Goal: Task Accomplishment & Management: Use online tool/utility

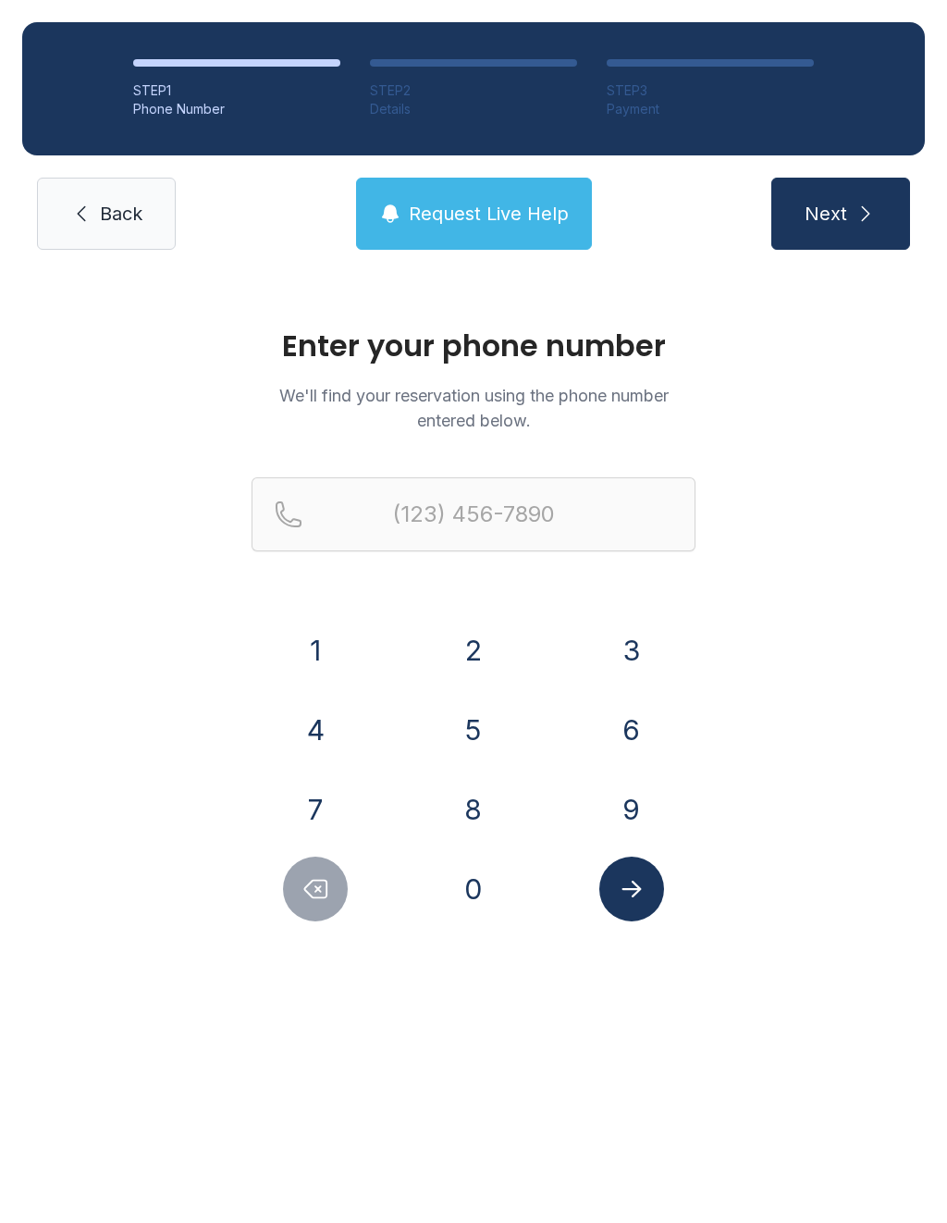
click at [643, 794] on button "9" at bounding box center [631, 809] width 65 height 65
click at [496, 787] on button "8" at bounding box center [473, 809] width 65 height 65
click at [624, 648] on button "3" at bounding box center [631, 650] width 65 height 65
click at [481, 659] on button "2" at bounding box center [473, 650] width 65 height 65
type input "(983) 2"
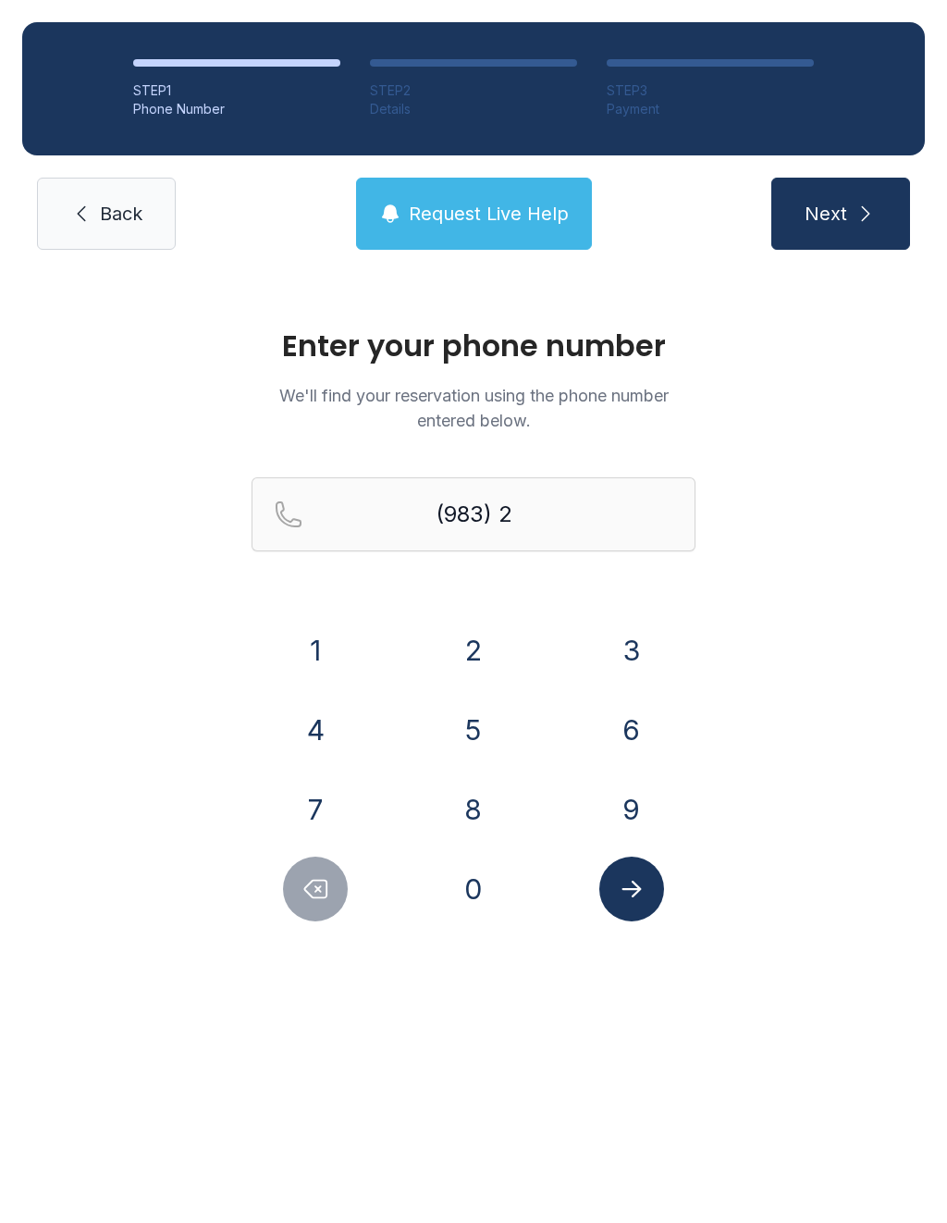
click at [130, 206] on span "Back" at bounding box center [121, 214] width 43 height 26
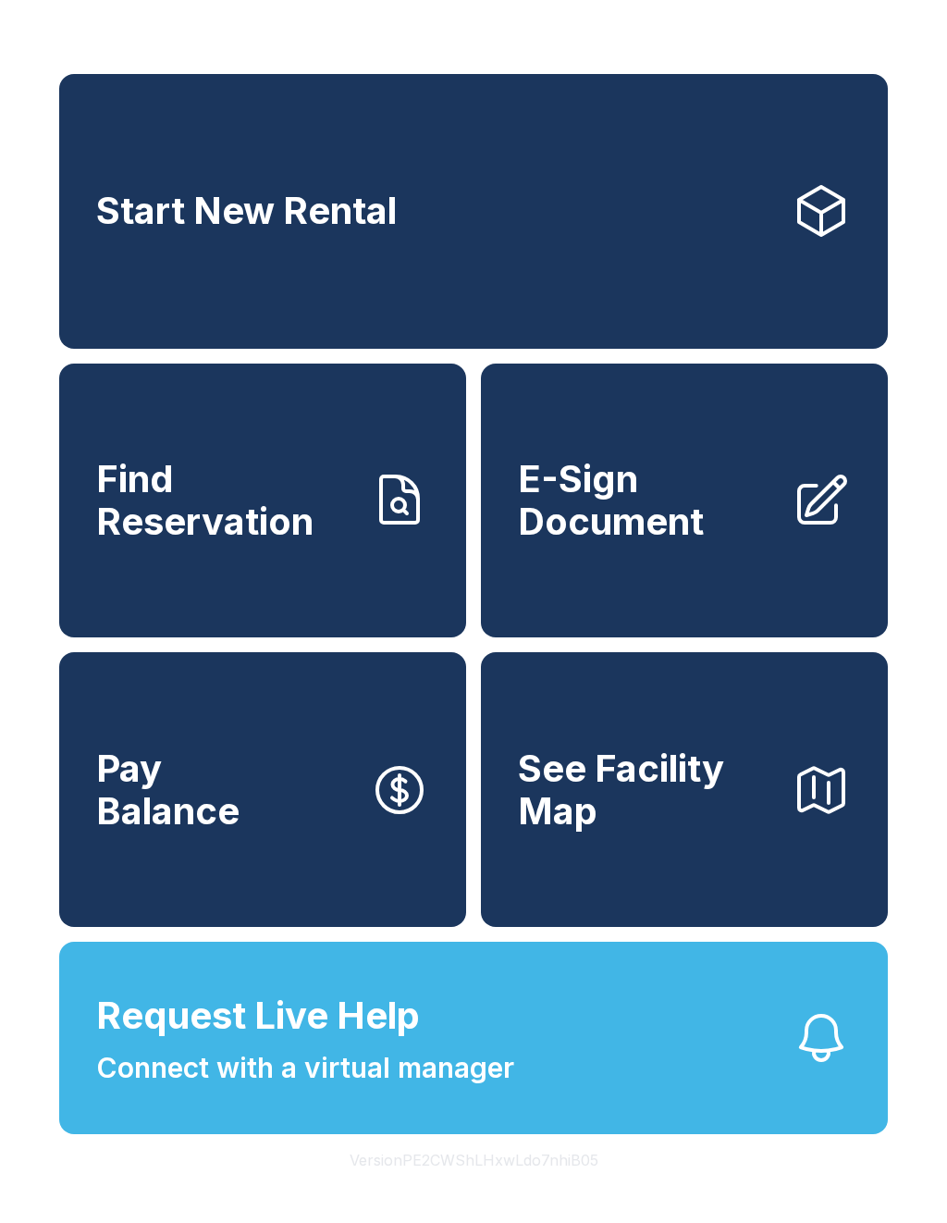
click at [637, 529] on span "E-Sign Document" at bounding box center [647, 500] width 259 height 84
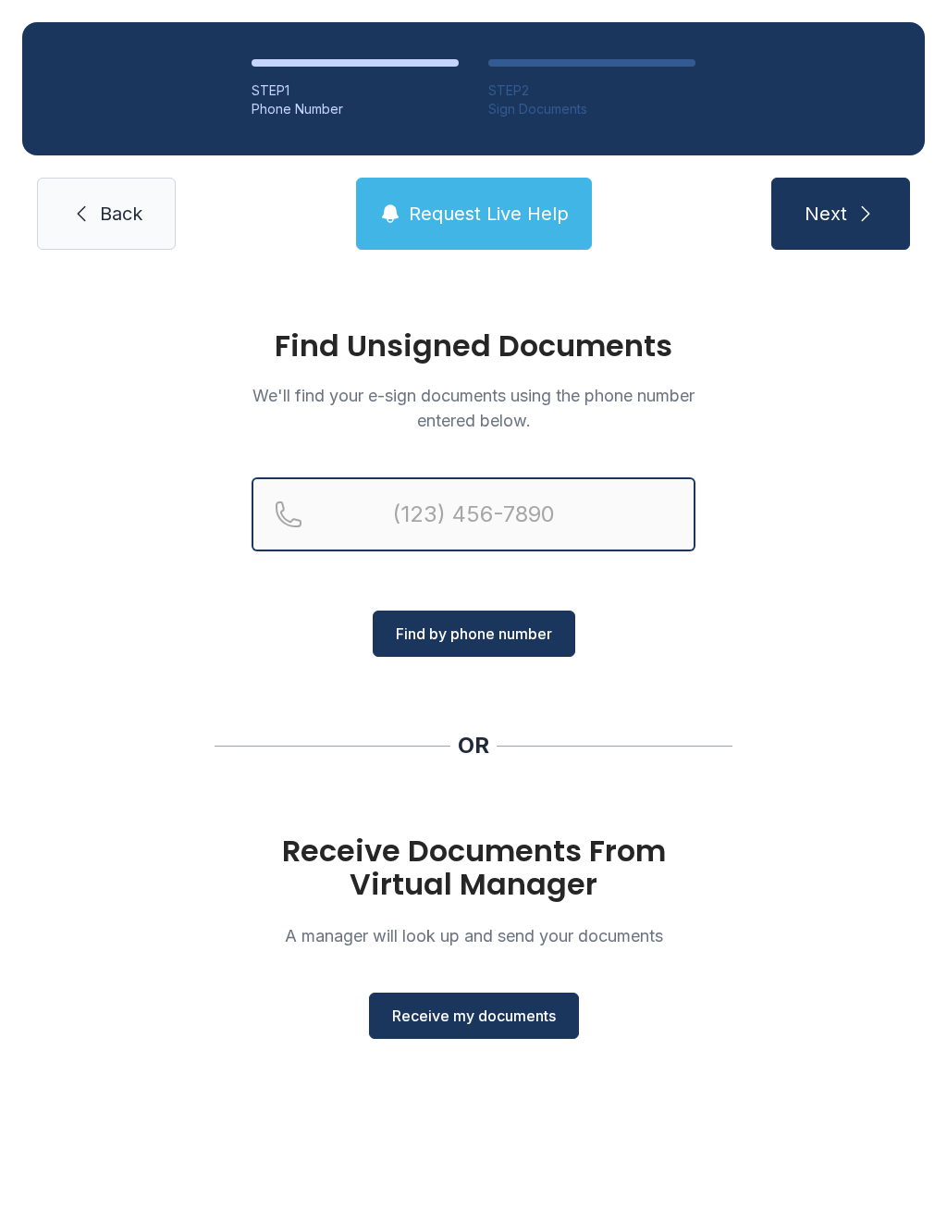
click at [421, 511] on input "Reservation phone number" at bounding box center [474, 514] width 444 height 74
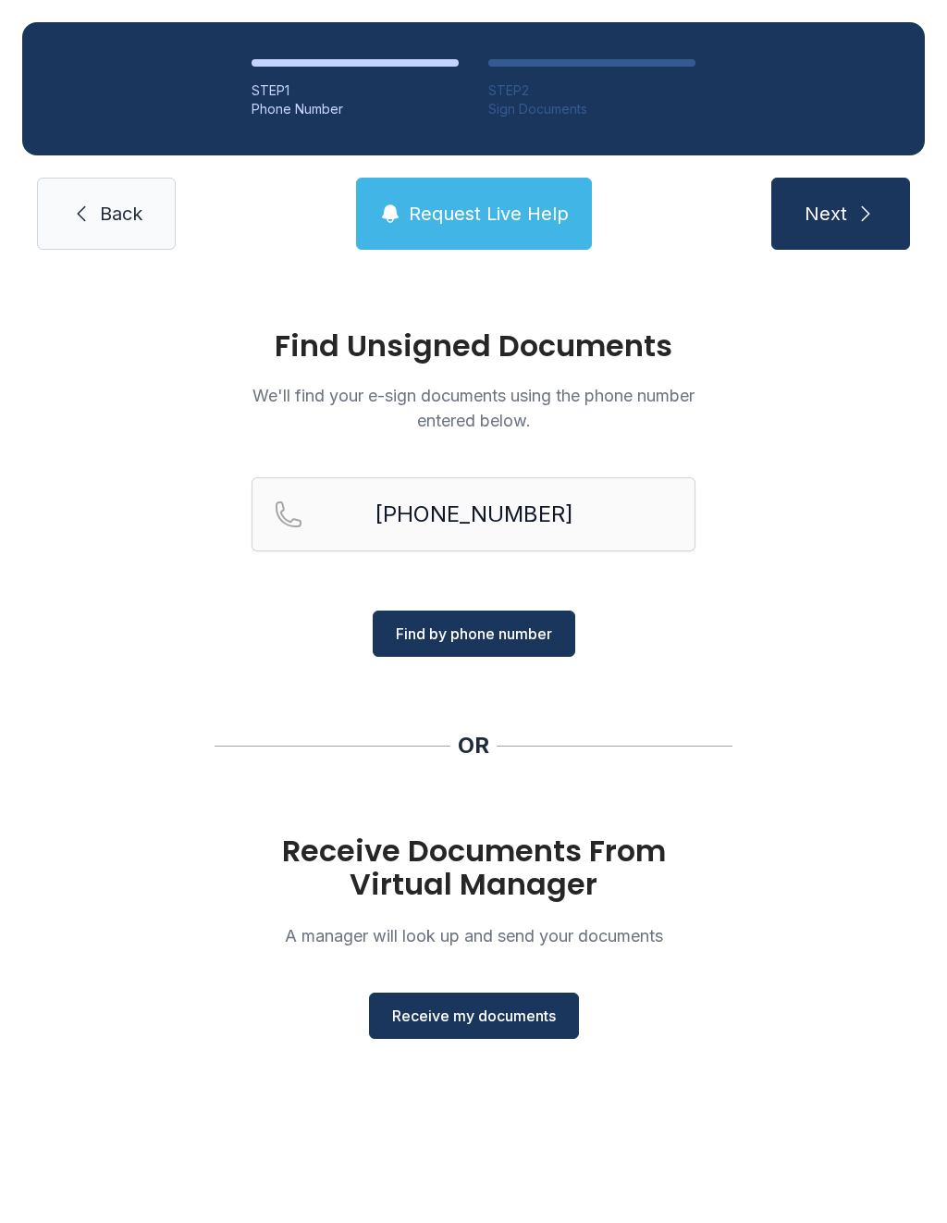
click at [505, 641] on span "Find by phone number" at bounding box center [474, 634] width 156 height 22
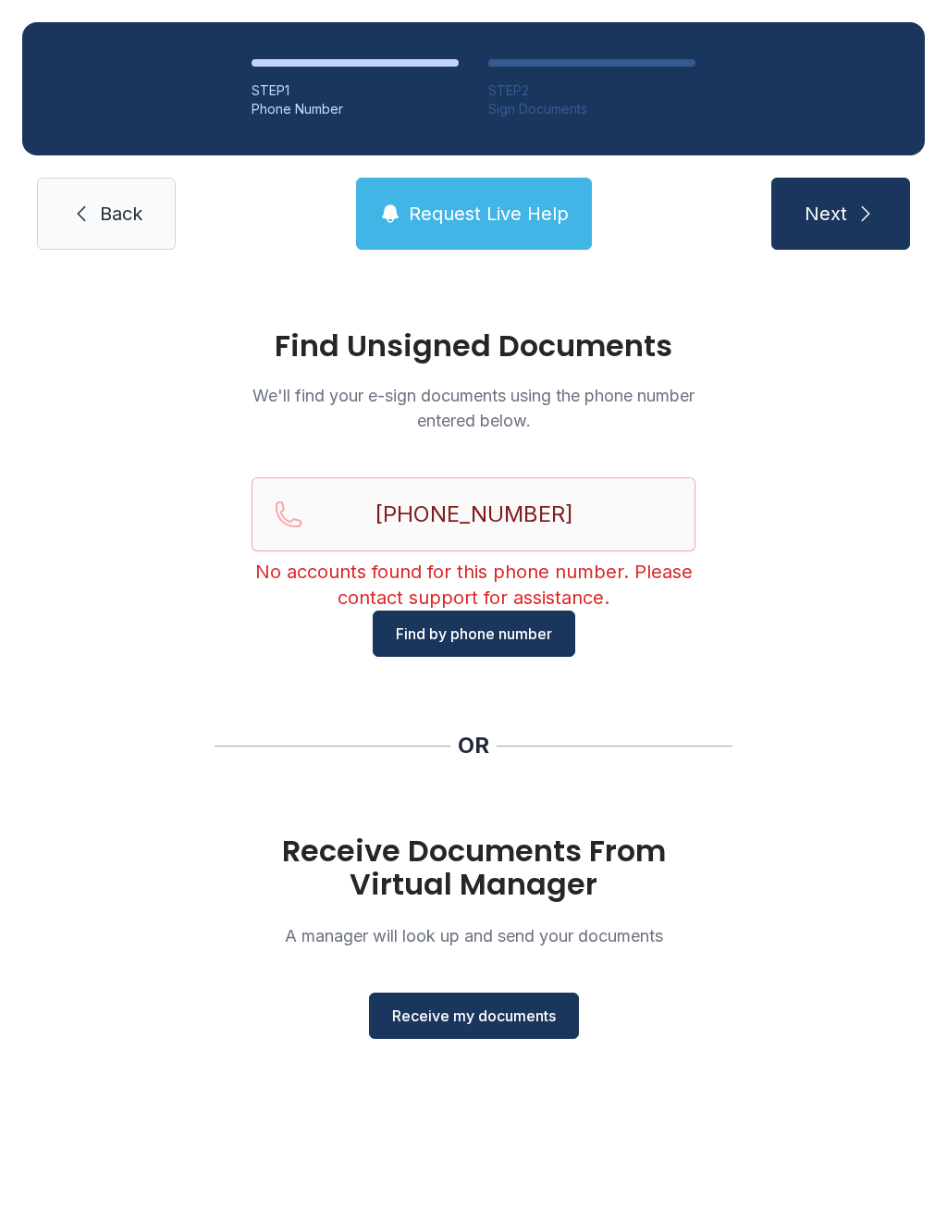
click at [486, 635] on span "Find by phone number" at bounding box center [474, 634] width 156 height 22
click at [483, 524] on input "[PHONE_NUMBER]" at bounding box center [474, 514] width 444 height 74
type input "[PHONE_NUMBER]"
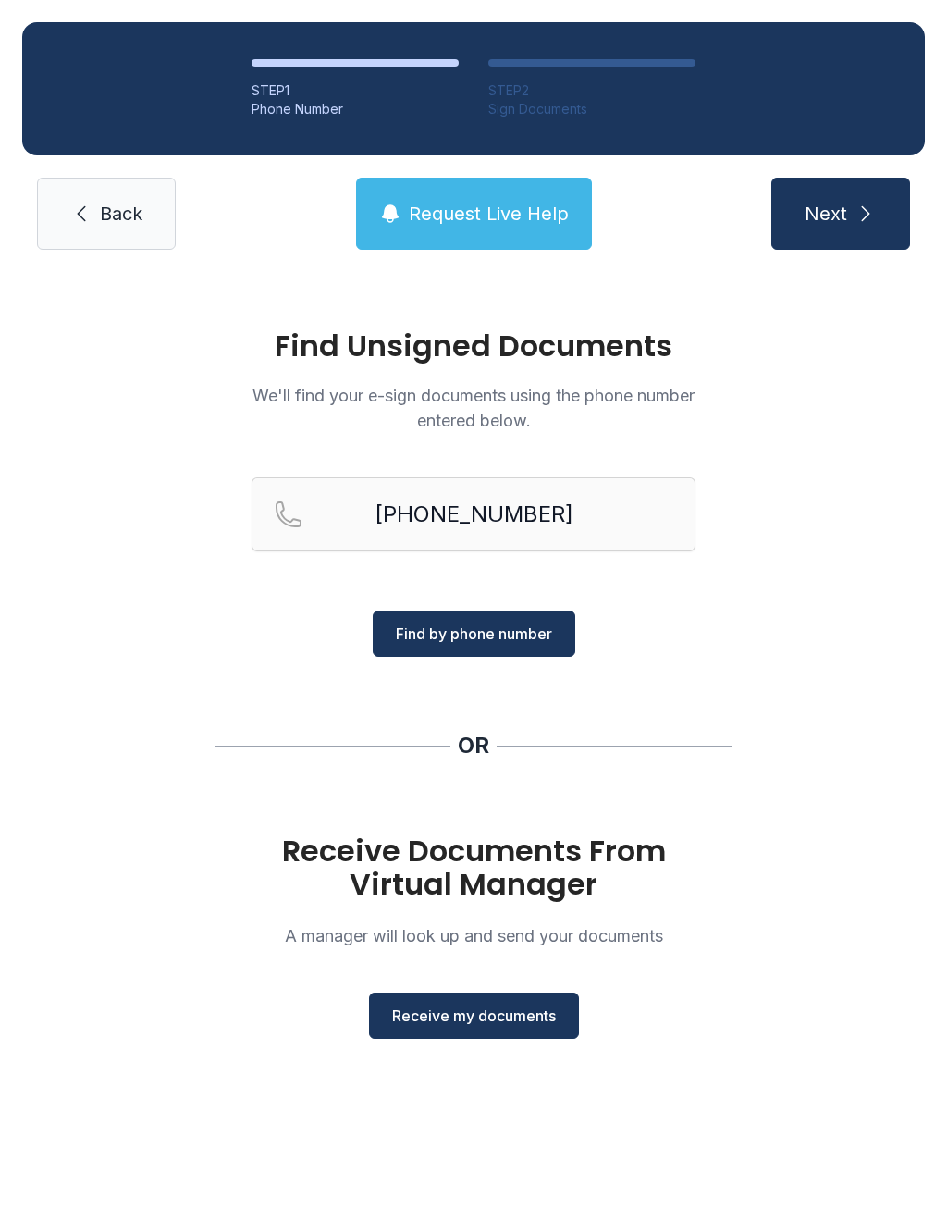
click at [504, 634] on span "Find by phone number" at bounding box center [474, 634] width 156 height 22
click at [484, 621] on button "Find by phone number" at bounding box center [474, 634] width 203 height 46
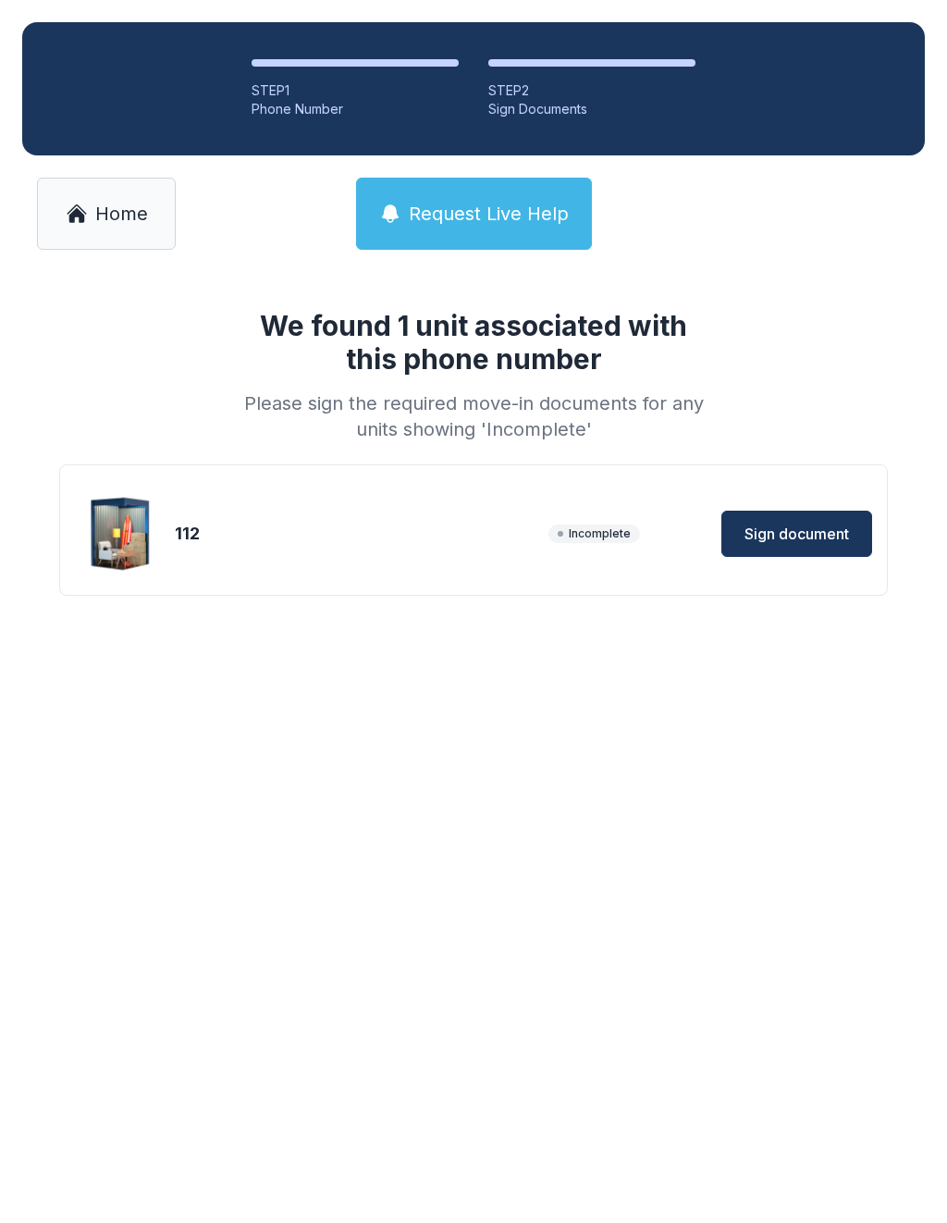
click at [818, 522] on button "Sign document" at bounding box center [797, 534] width 151 height 46
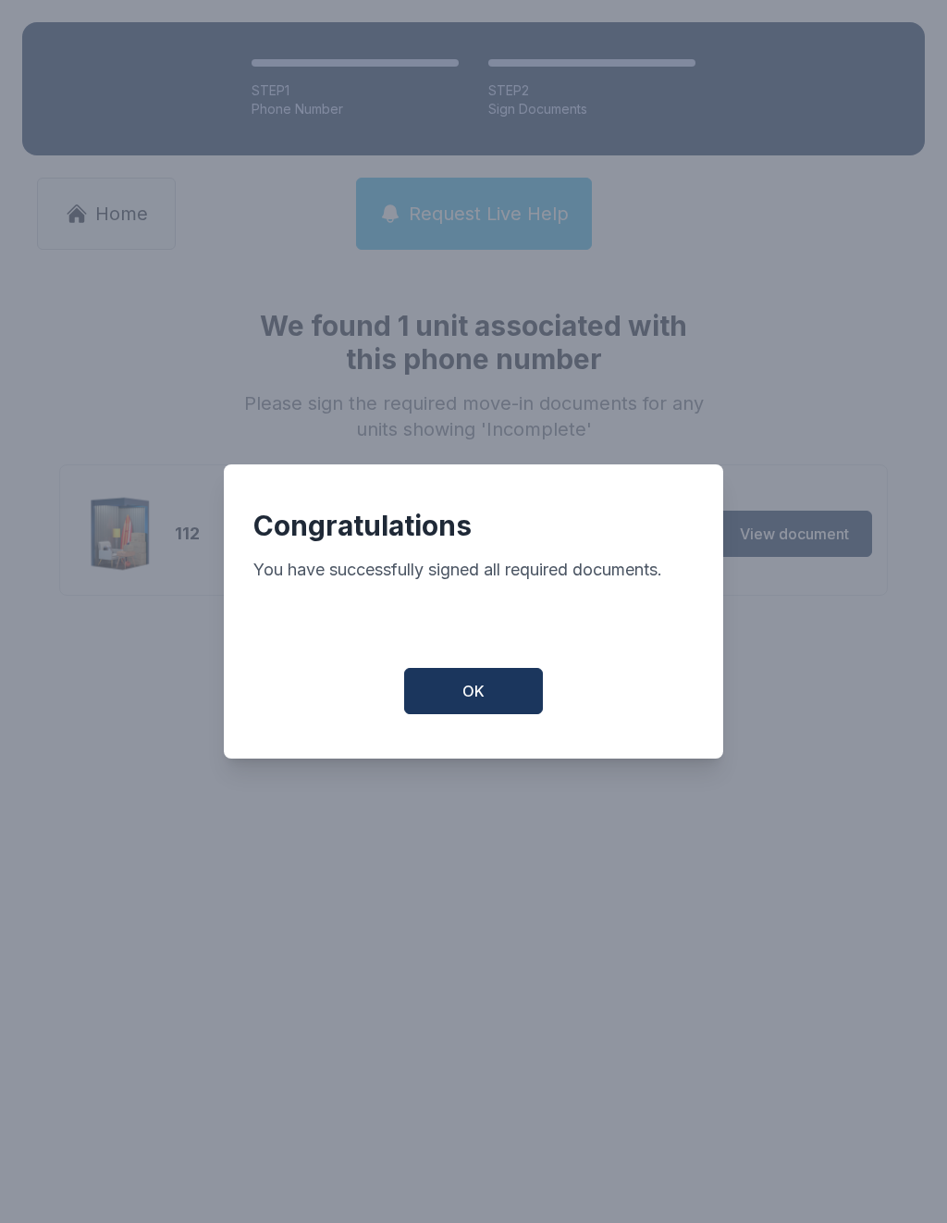
click at [508, 671] on div "Congratulations You have successfully signed all required documents. OK" at bounding box center [474, 611] width 500 height 294
click at [483, 696] on span "OK" at bounding box center [474, 691] width 22 height 22
